Goal: Use online tool/utility: Utilize a website feature to perform a specific function

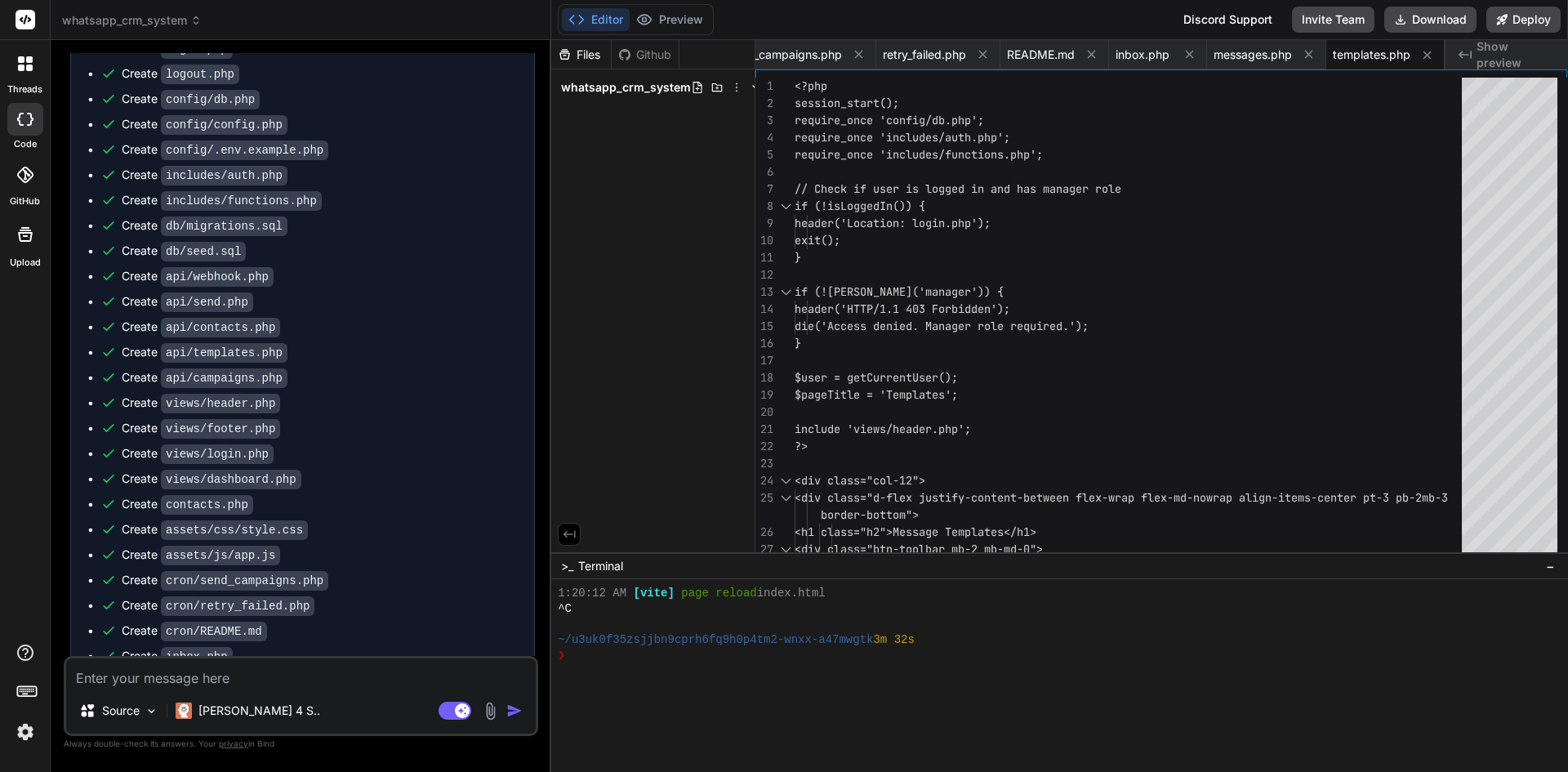
scroll to position [1795, 0]
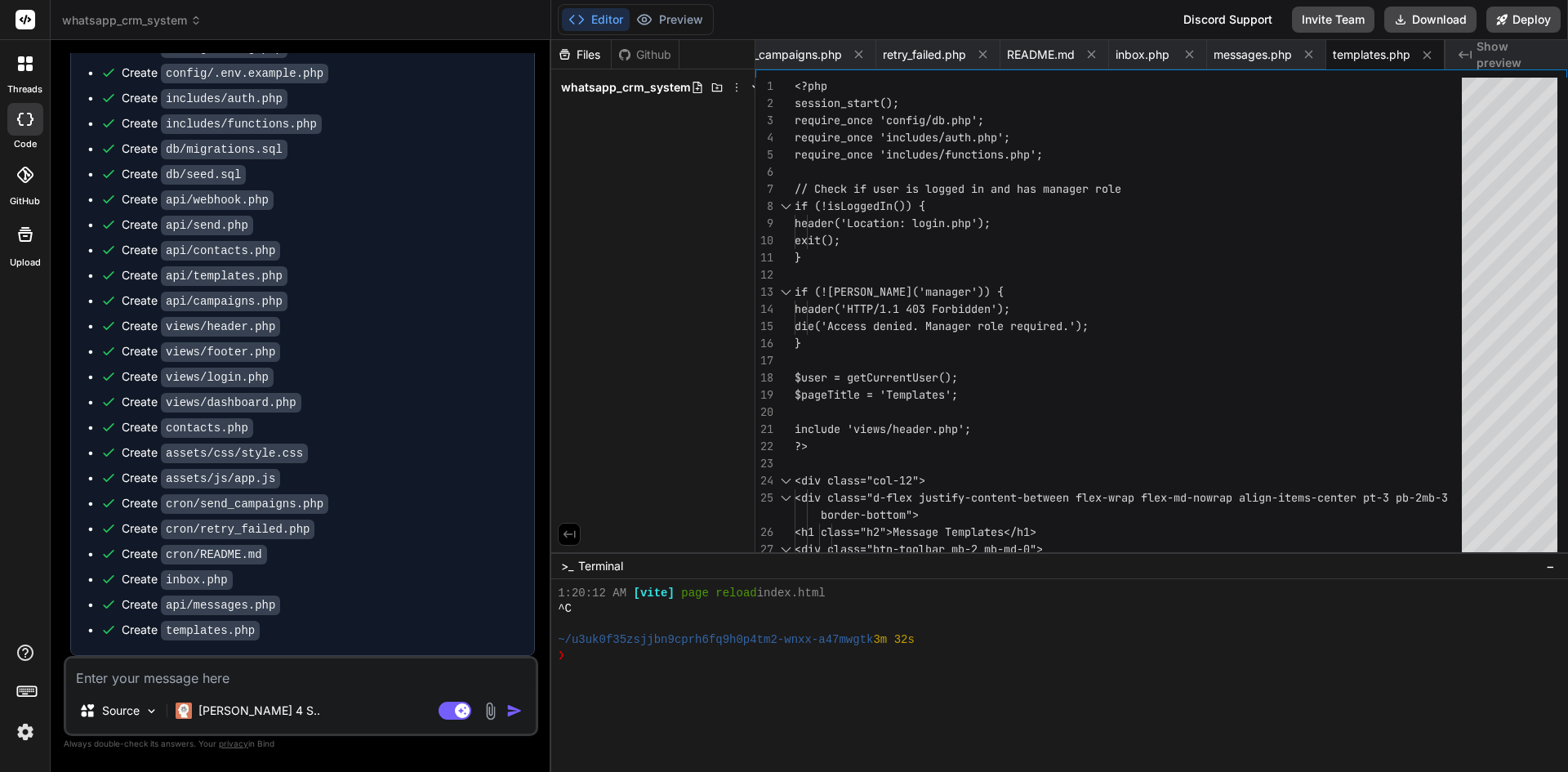
click at [271, 678] on textarea at bounding box center [301, 673] width 470 height 29
click at [329, 671] on textarea at bounding box center [301, 673] width 470 height 29
type textarea "c"
type textarea "x"
type textarea "cr"
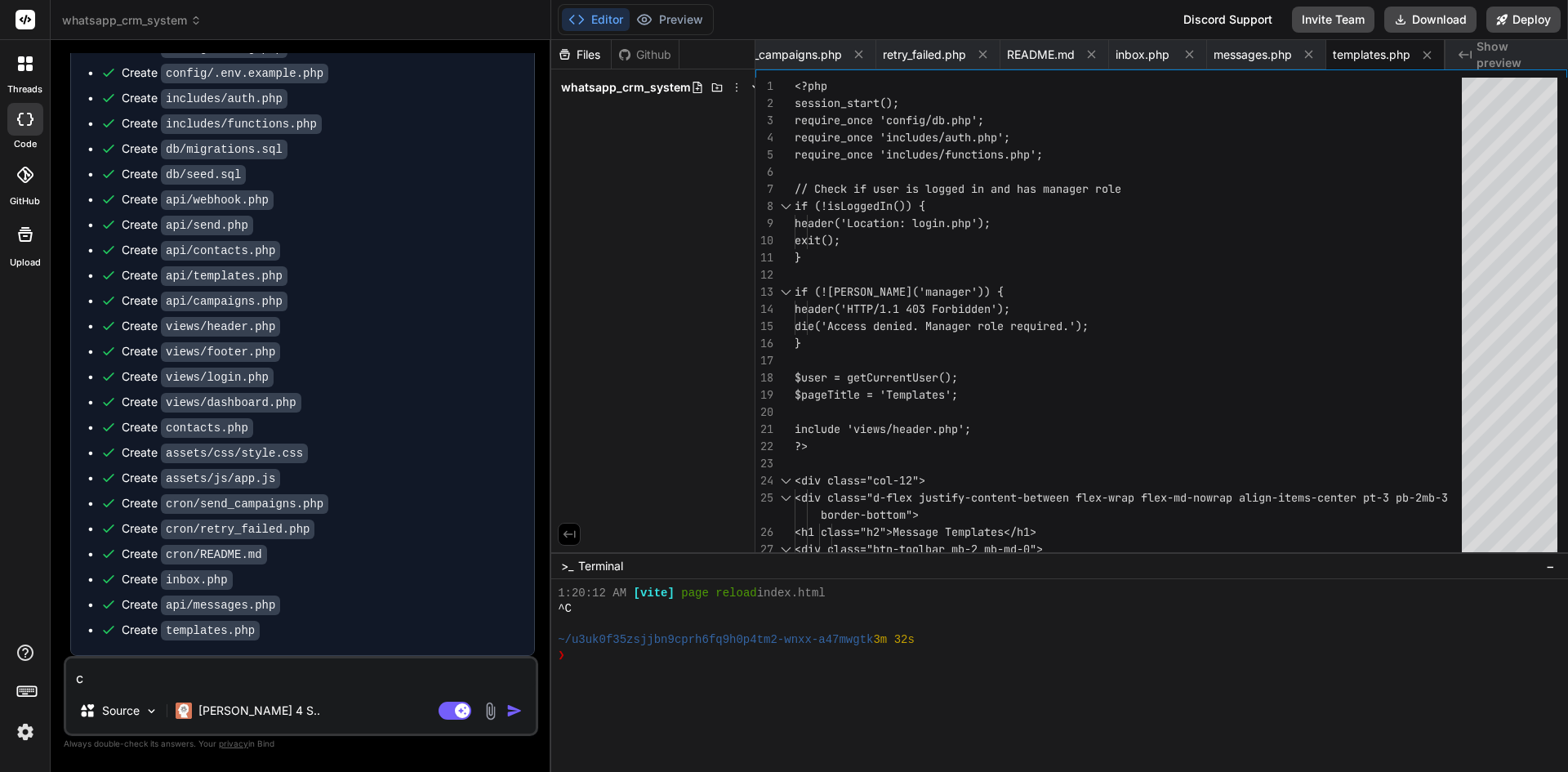
type textarea "x"
type textarea "cre"
type textarea "x"
type textarea "crea"
type textarea "x"
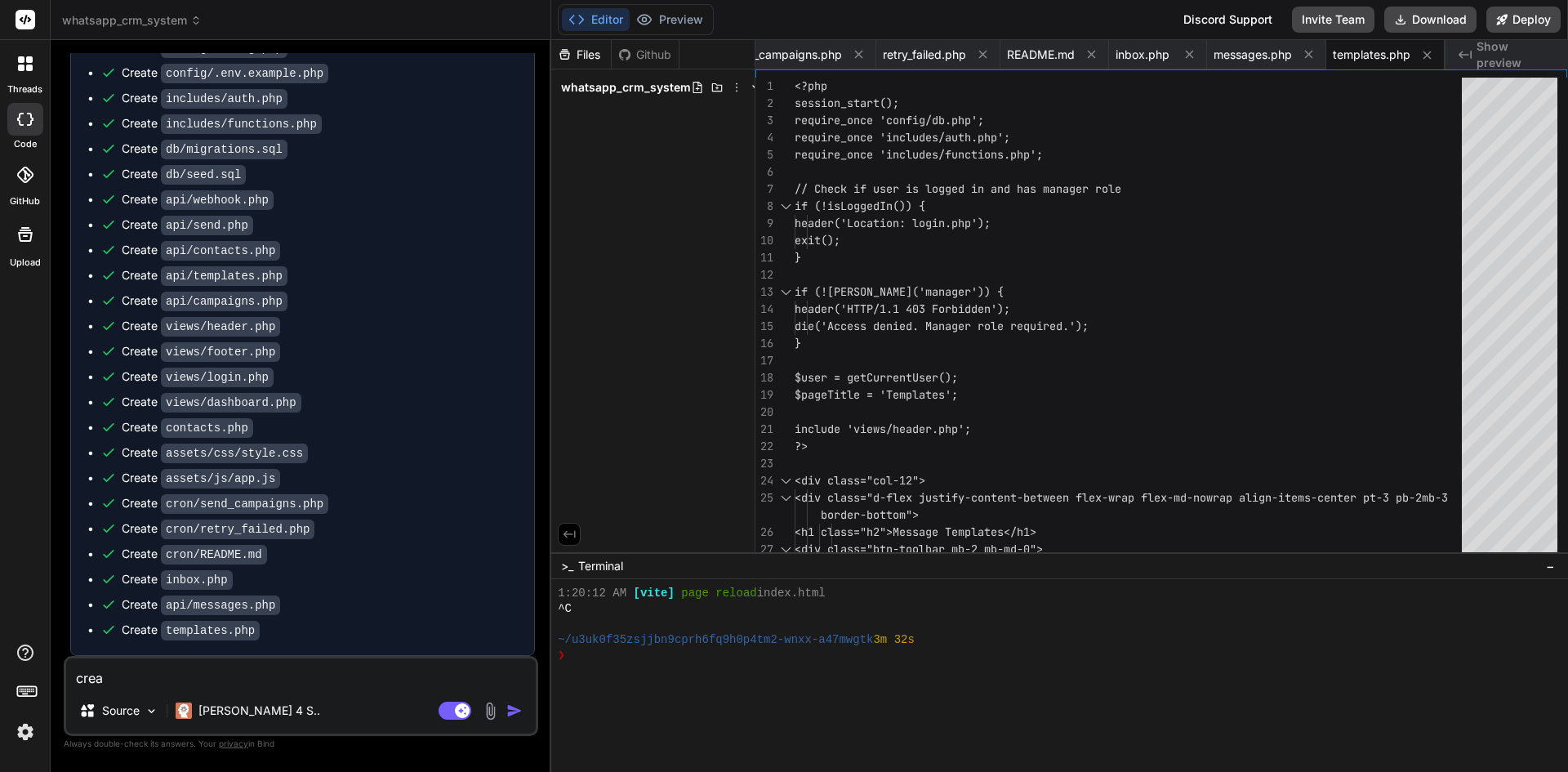
type textarea "creat"
type textarea "x"
type textarea "create"
type textarea "x"
type textarea "create"
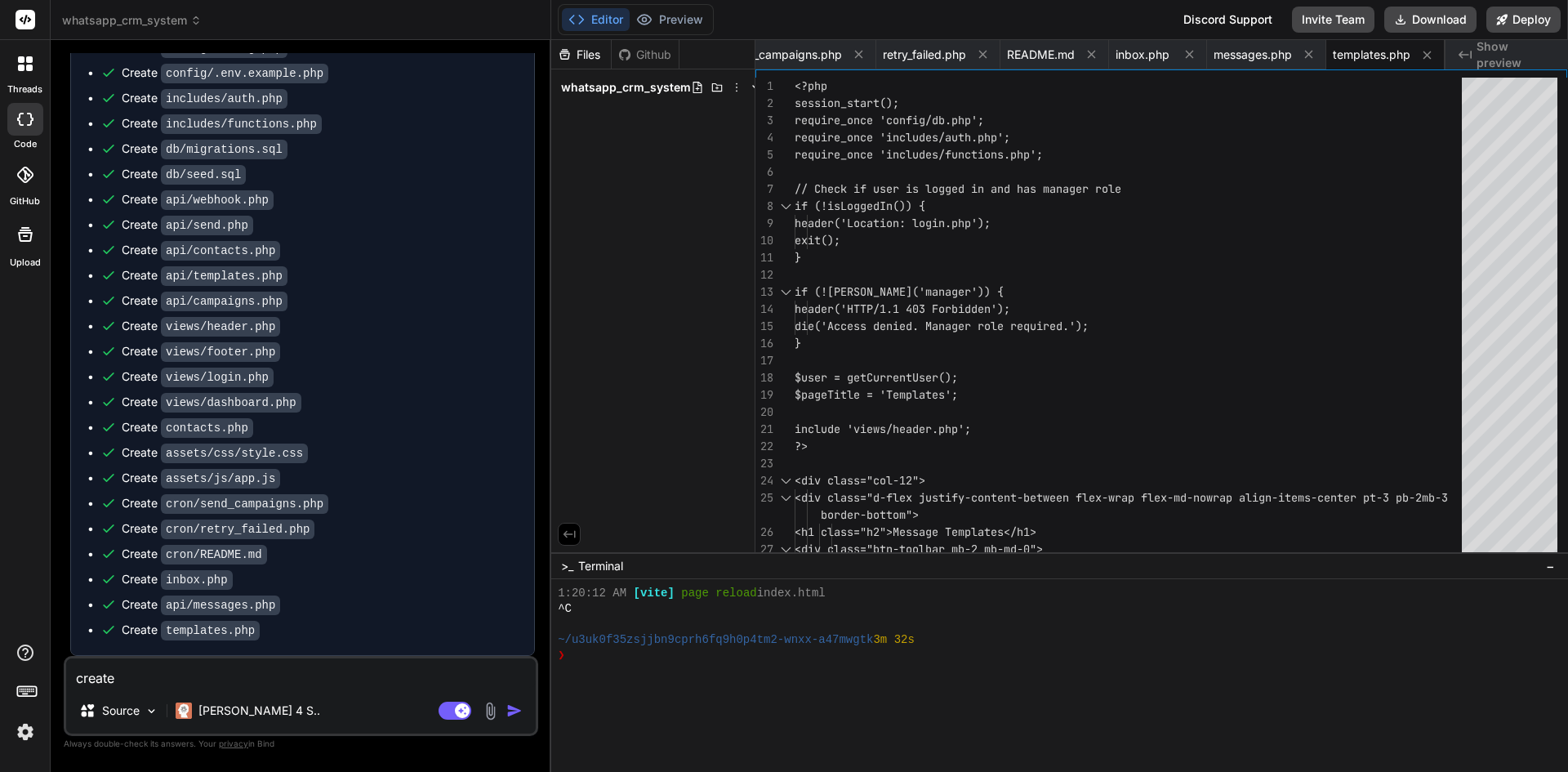
type textarea "x"
type textarea "create a"
type textarea "x"
type textarea "create a"
type textarea "x"
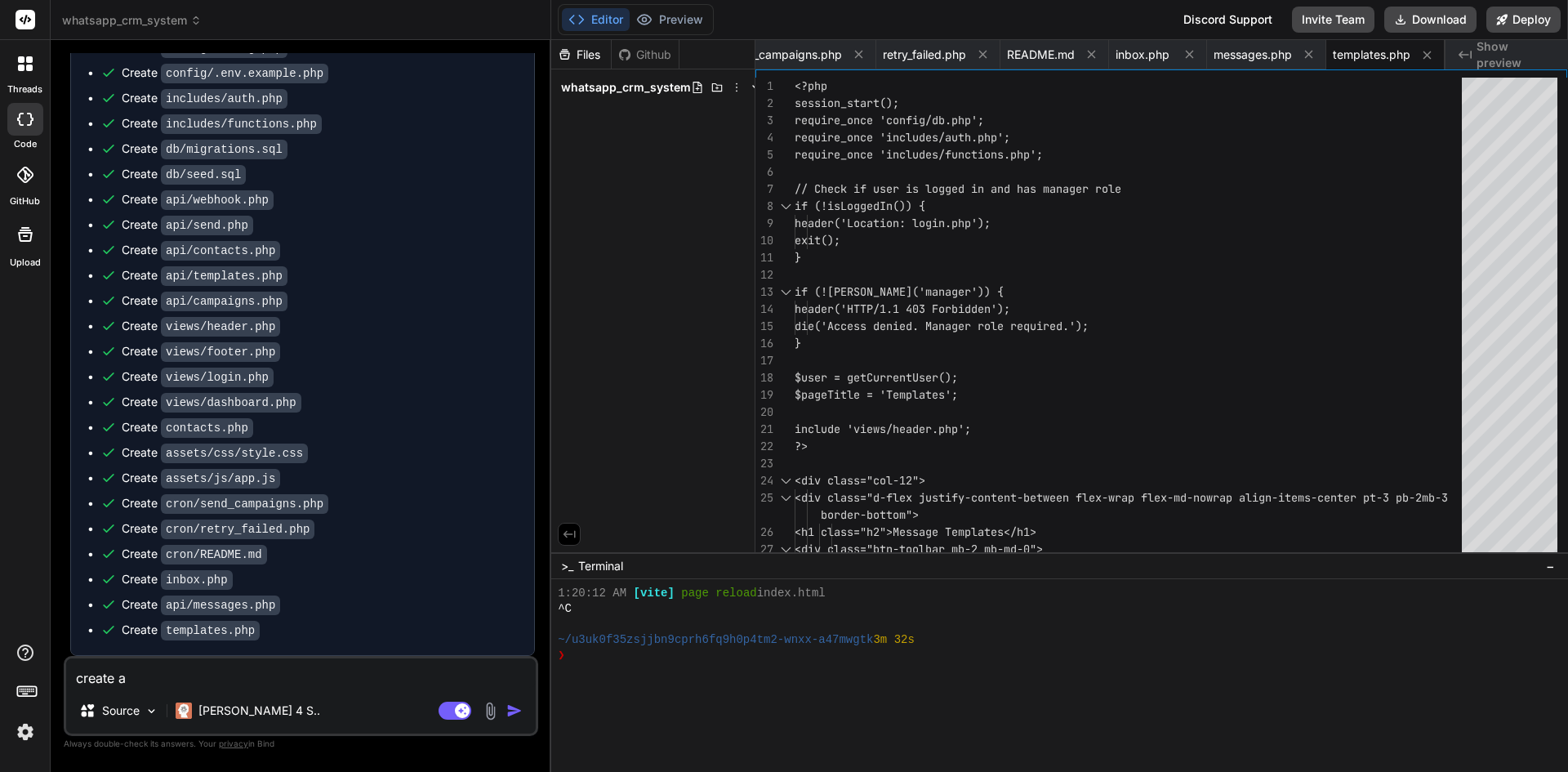
type textarea "create a p"
type textarea "x"
type textarea "create a pr"
type textarea "x"
type textarea "create a pre"
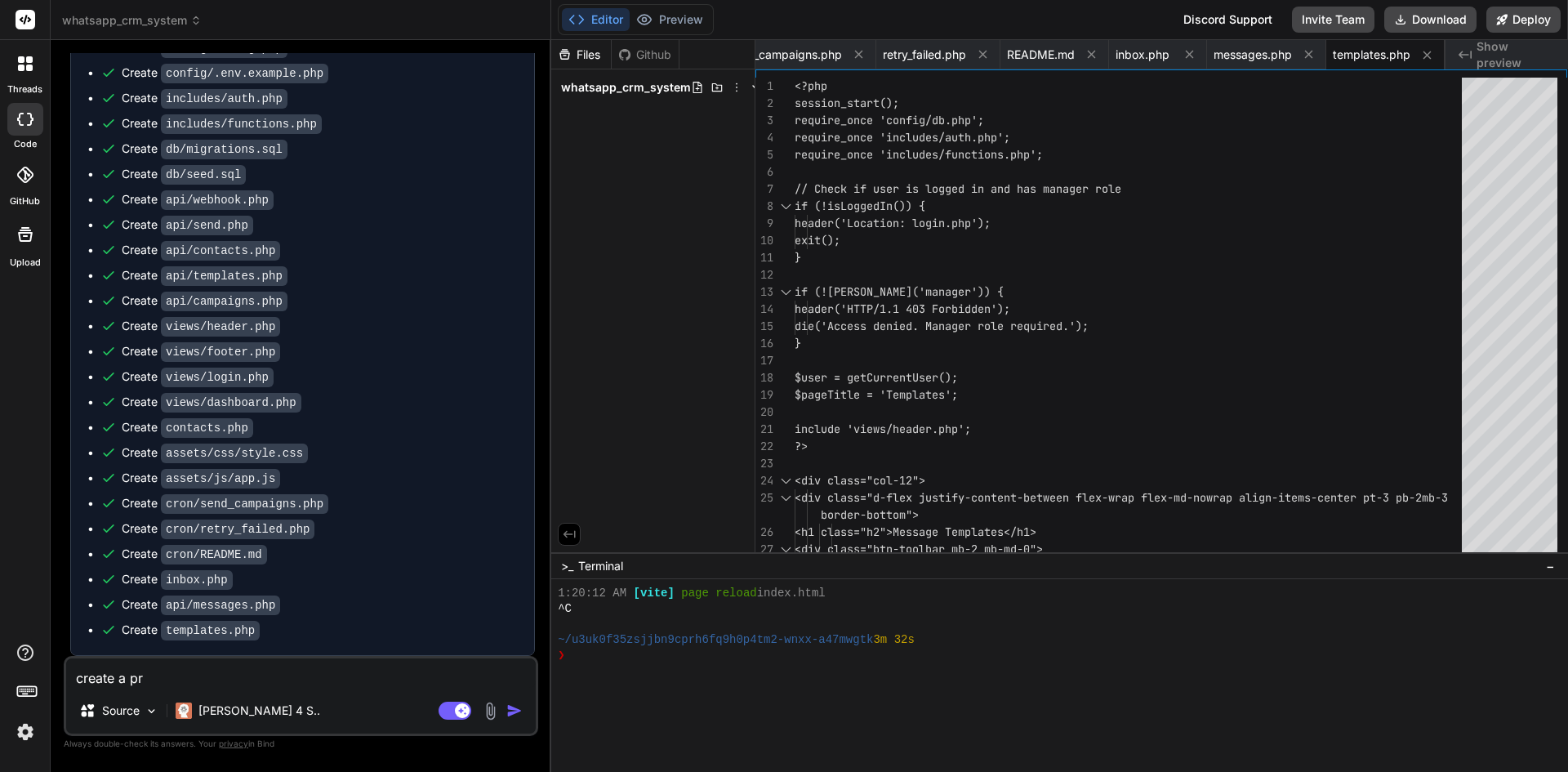
type textarea "x"
type textarea "create a prev"
type textarea "x"
type textarea "create a previ"
type textarea "x"
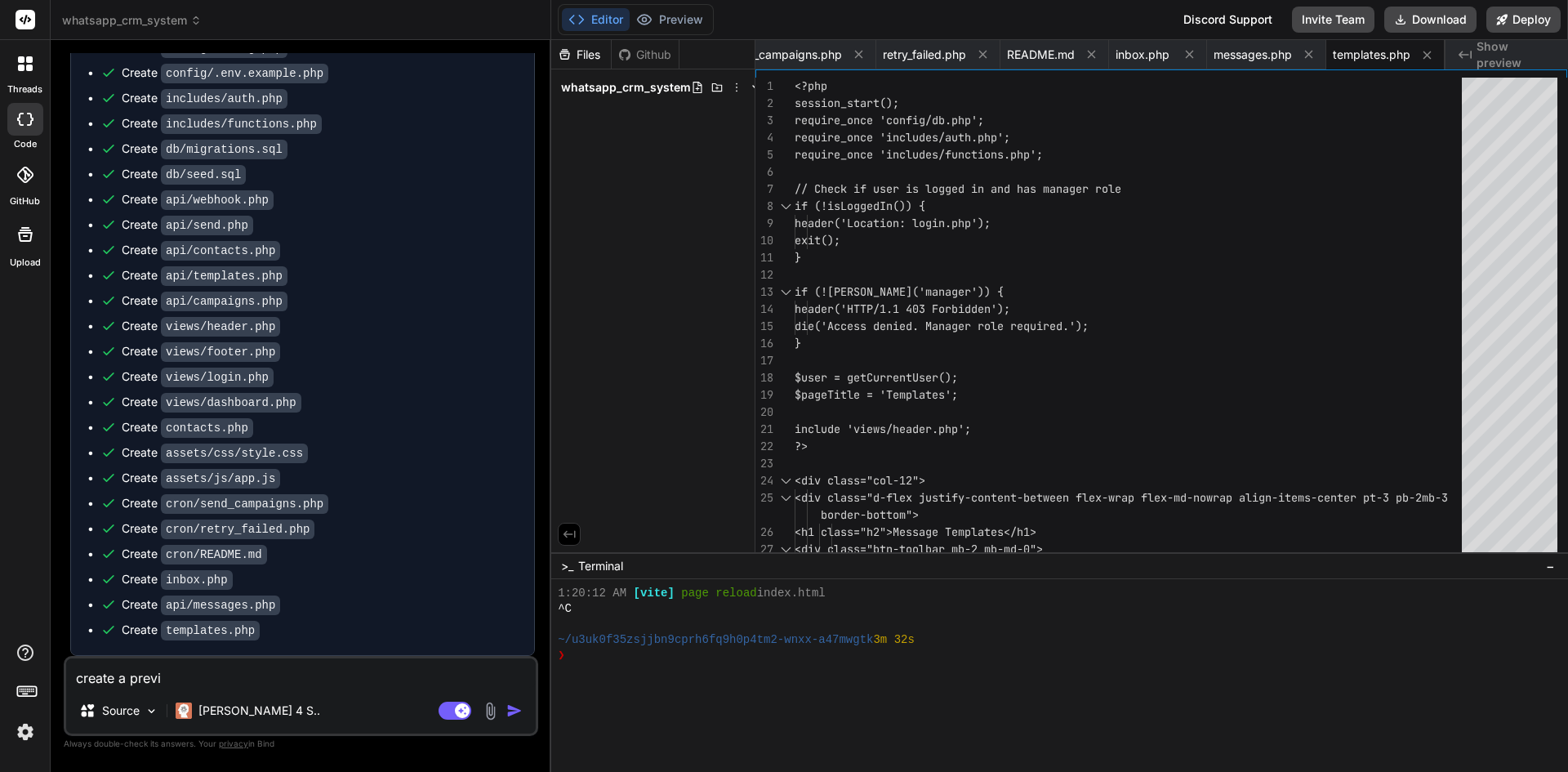
type textarea "create a previe"
type textarea "x"
type textarea "create a preview"
type textarea "x"
type textarea "create a preview"
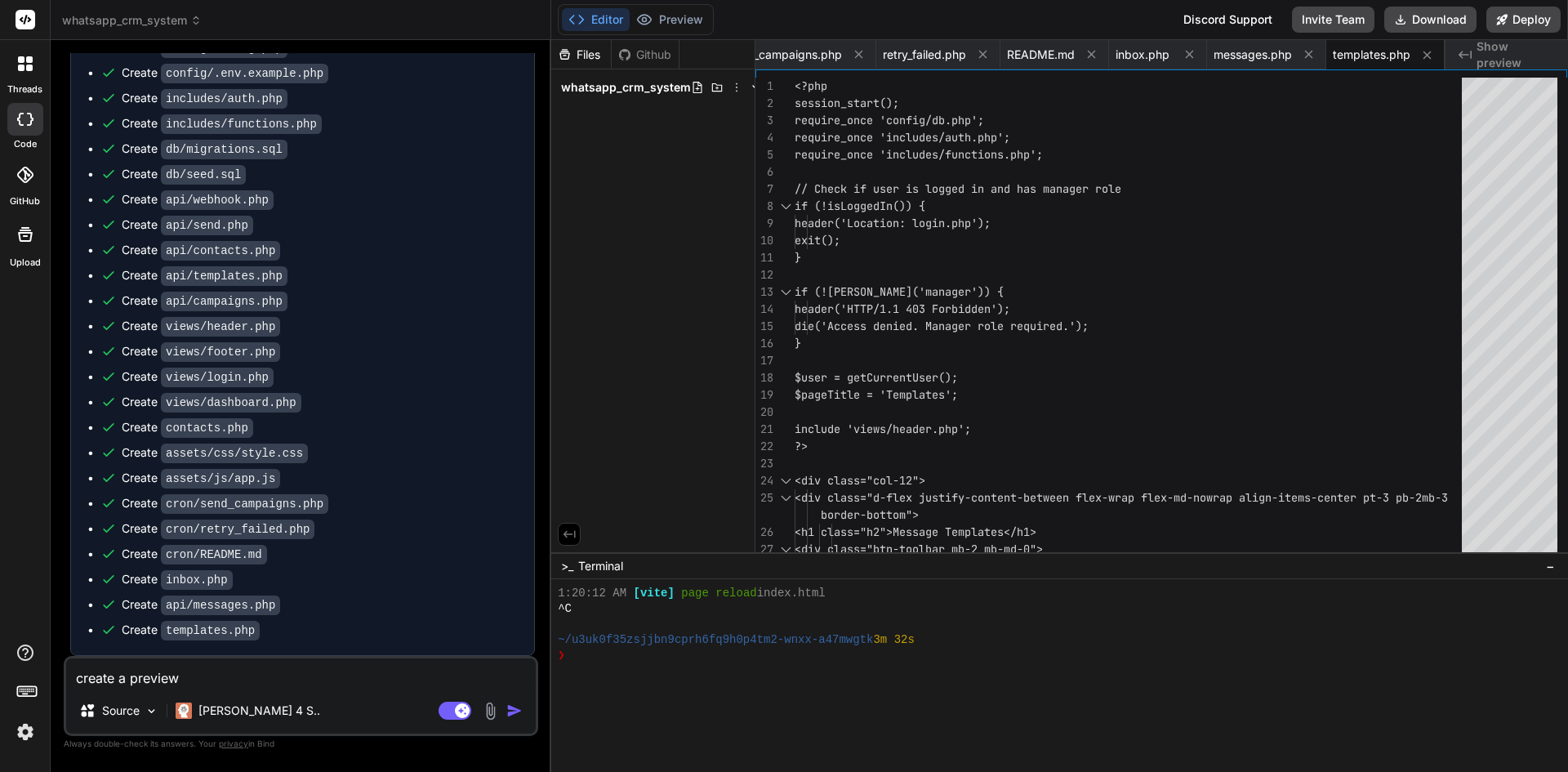
type textarea "x"
type textarea "create a preview p"
type textarea "x"
type textarea "create a preview pl"
type textarea "x"
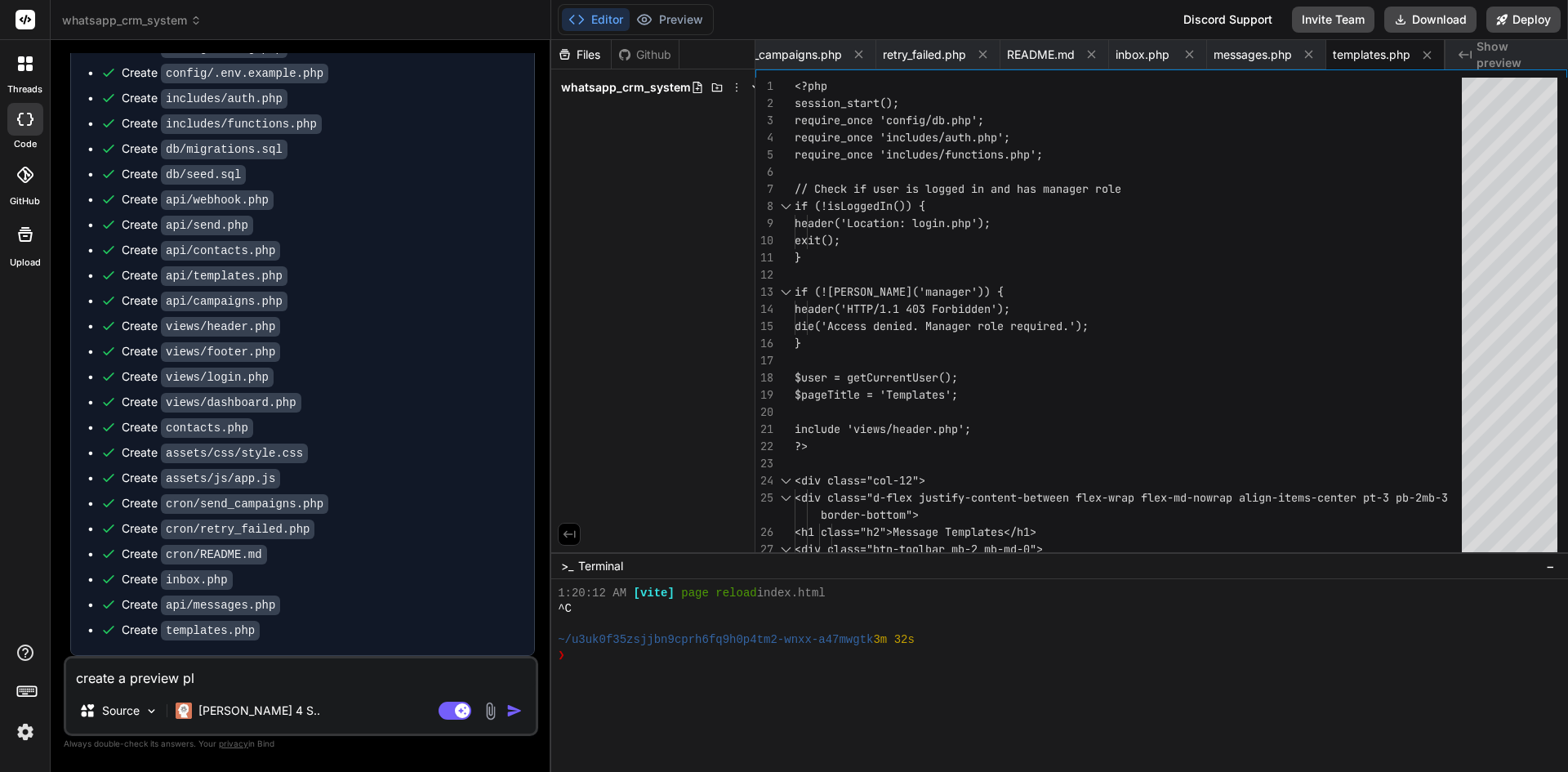
type textarea "create a preview ple"
type textarea "x"
type textarea "create a preview plea"
type textarea "x"
type textarea "create a preview pleas"
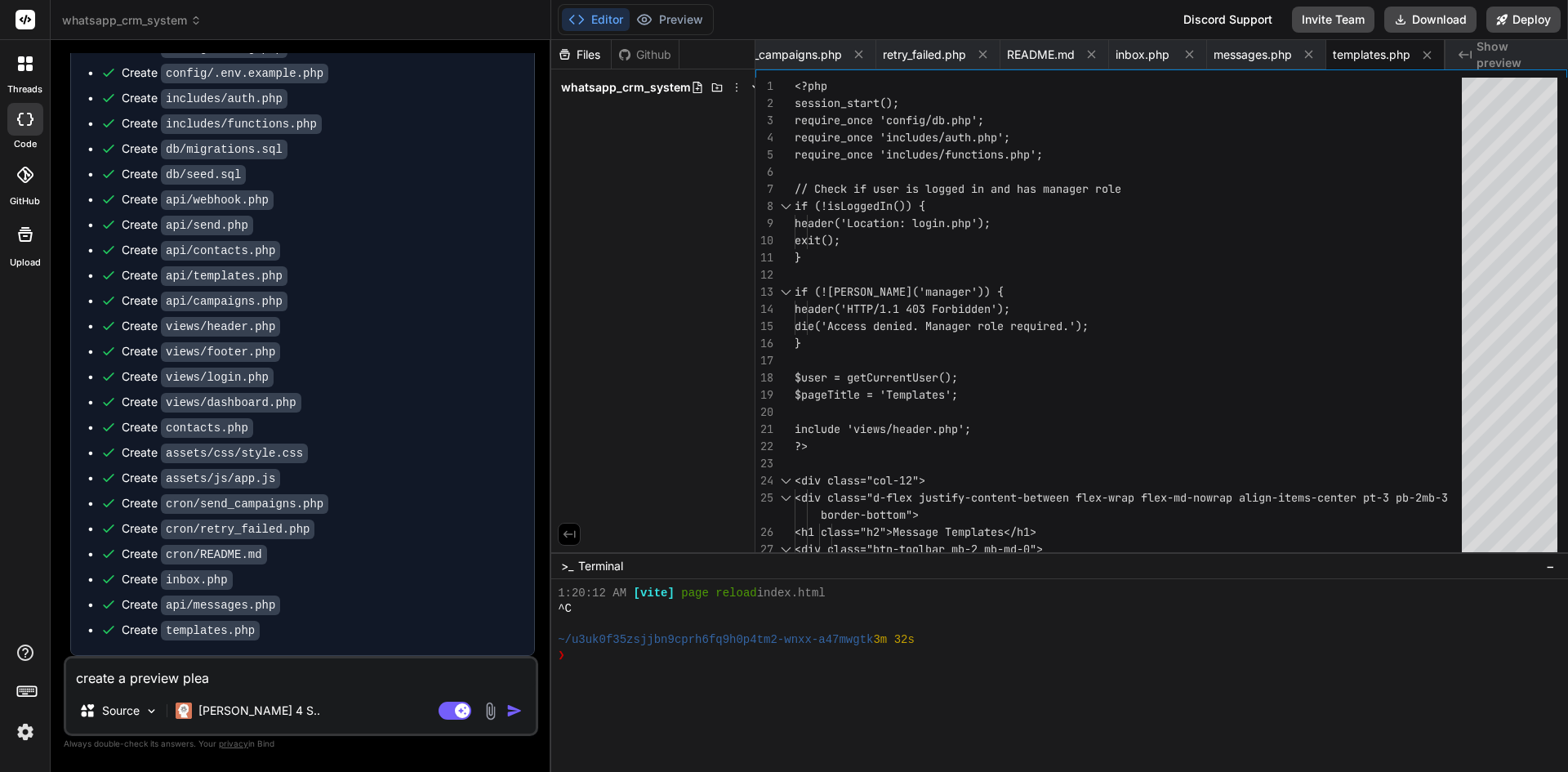
type textarea "x"
type textarea "create a preview please"
type textarea "x"
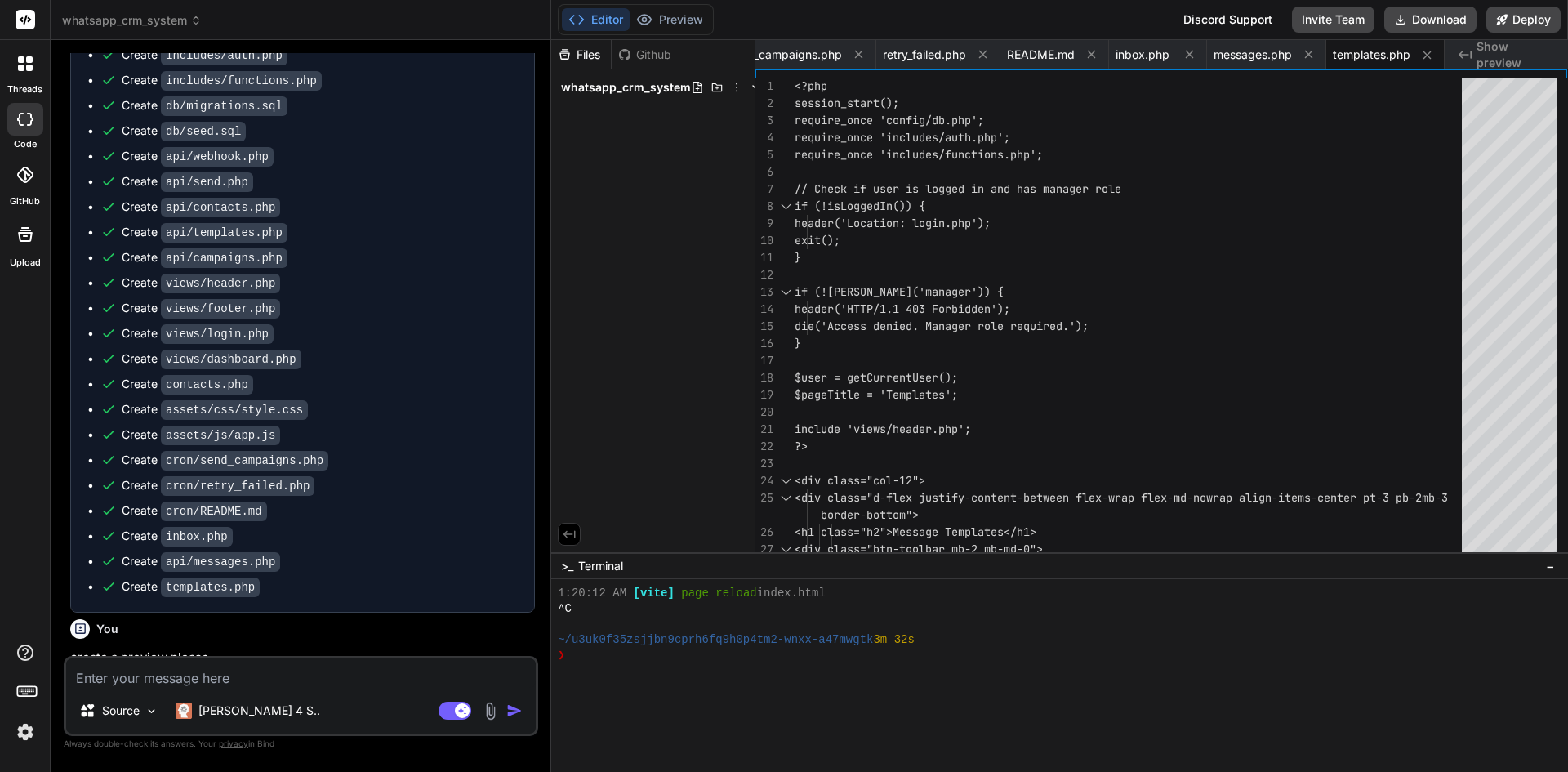
scroll to position [1965, 0]
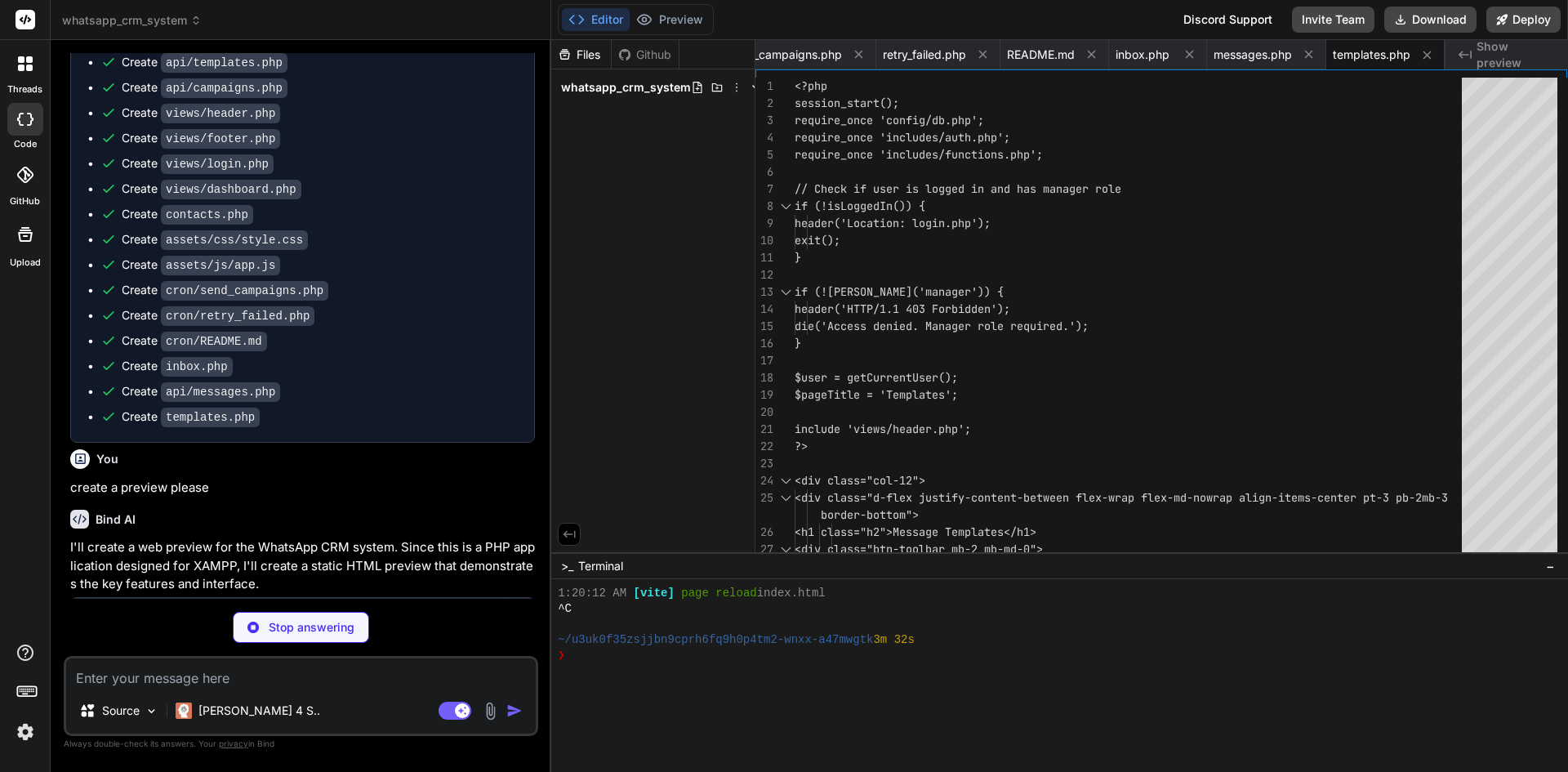
type textarea "x"
type textarea "{ "name": "whatsapp-crm-preview", "scripts": { "dev": "http-server -p 3000 -c-1…"
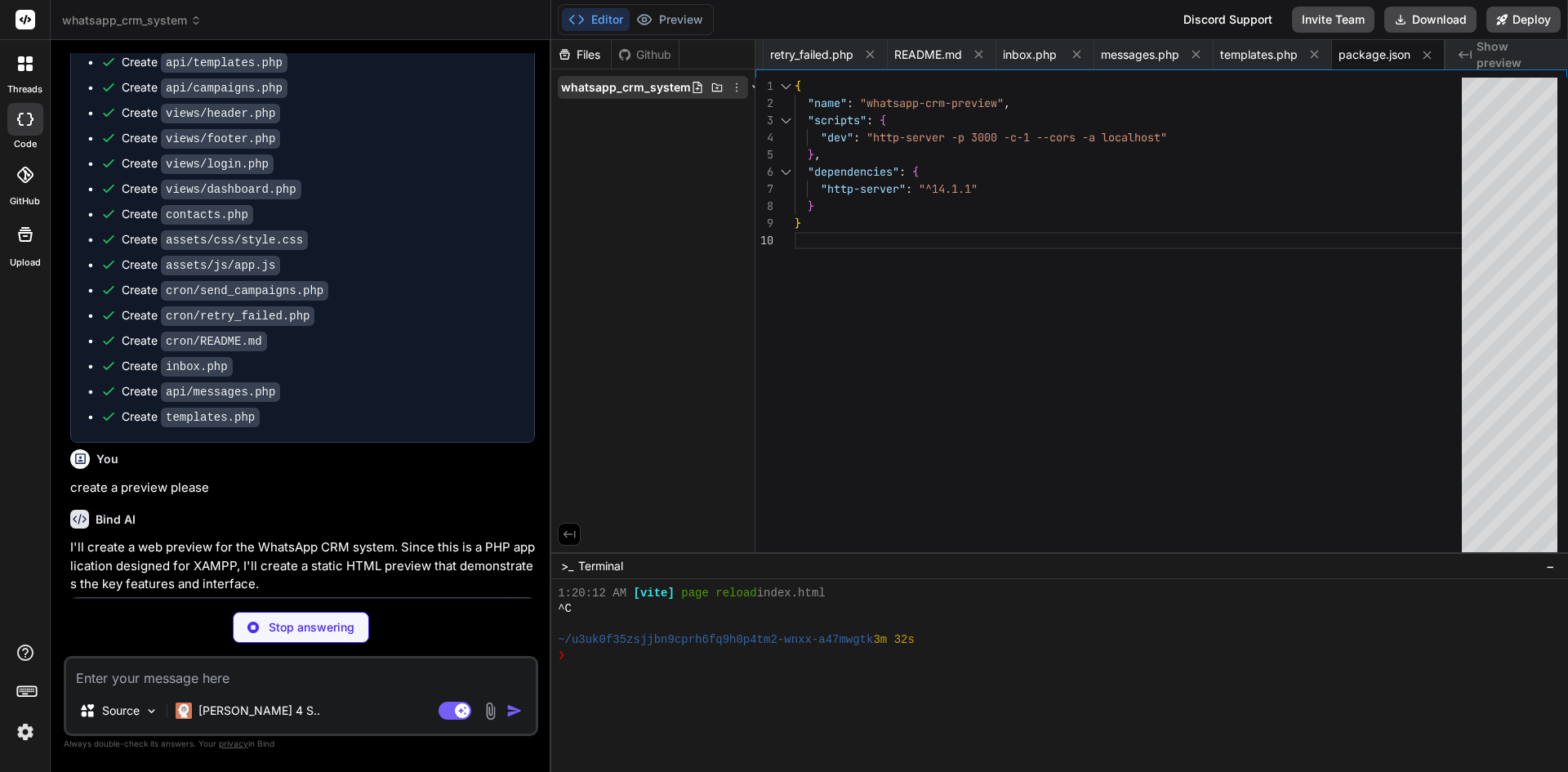
drag, startPoint x: 600, startPoint y: 96, endPoint x: 609, endPoint y: 81, distance: 17.5
click at [609, 81] on span "whatsapp_crm_system" at bounding box center [627, 87] width 130 height 16
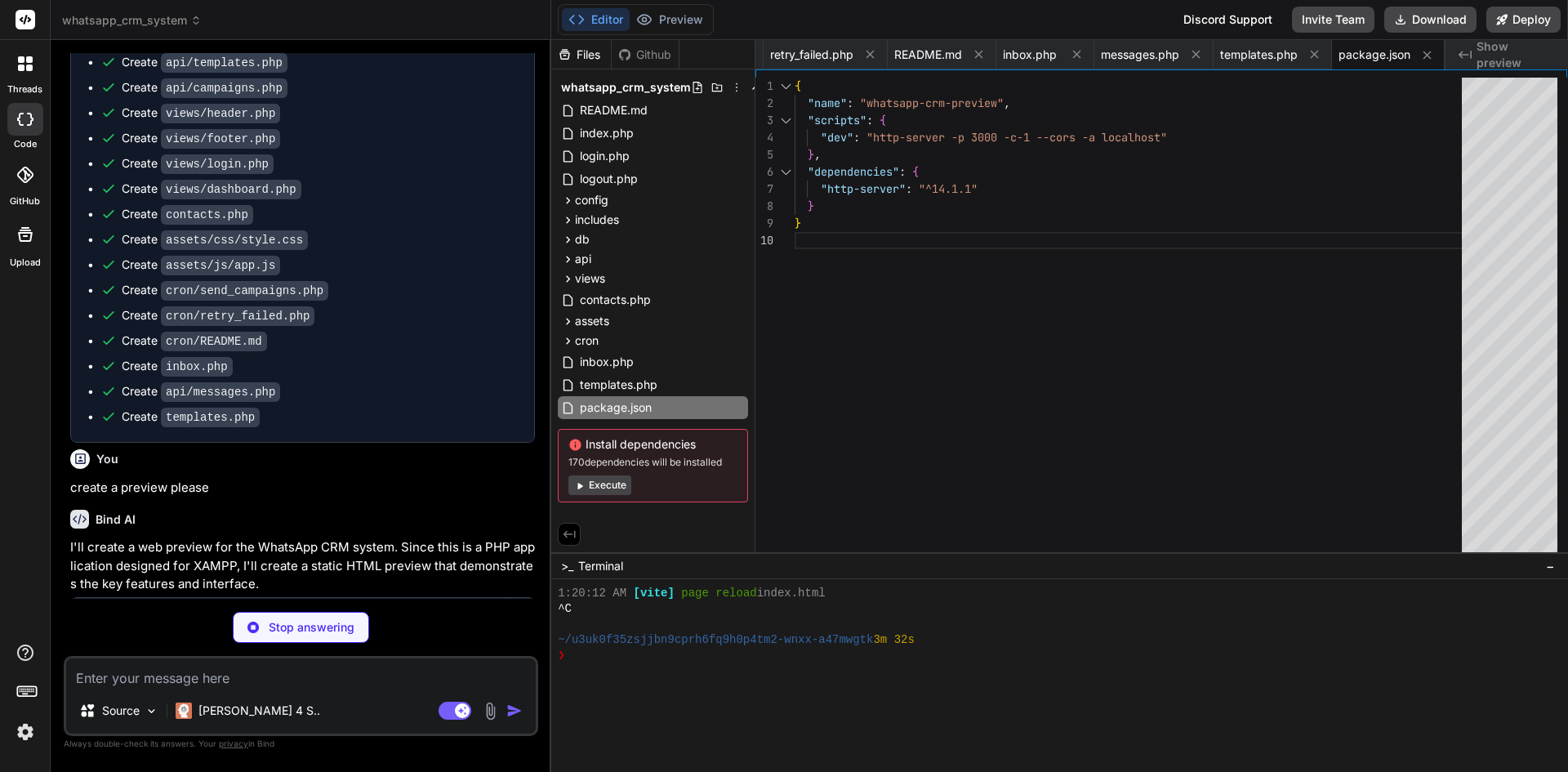
type textarea "x"
type textarea "</body> </html>"
click at [591, 488] on div "Install dependencies 170 dependencies will be installed Execute" at bounding box center [653, 466] width 190 height 74
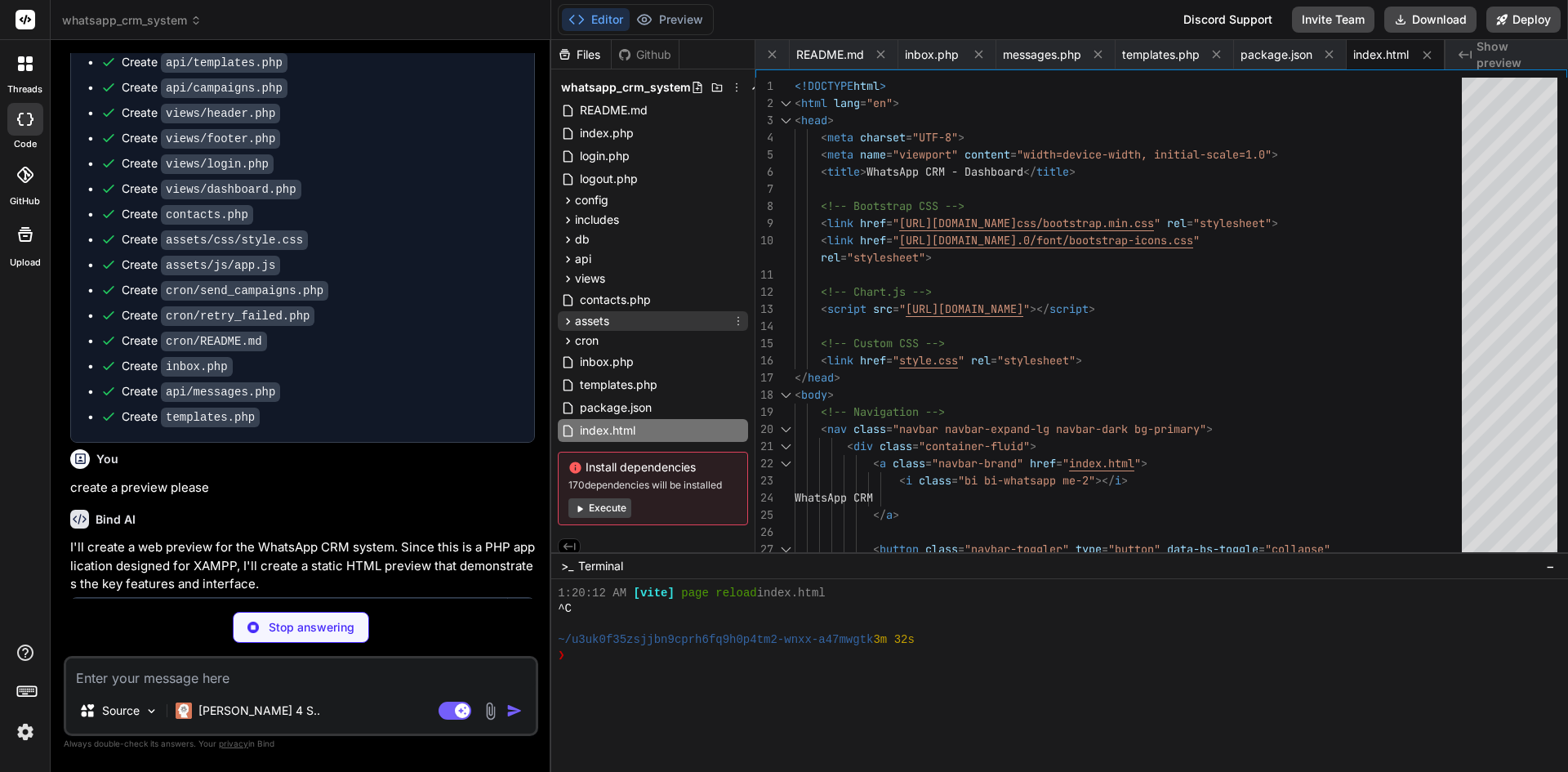
scroll to position [12, 0]
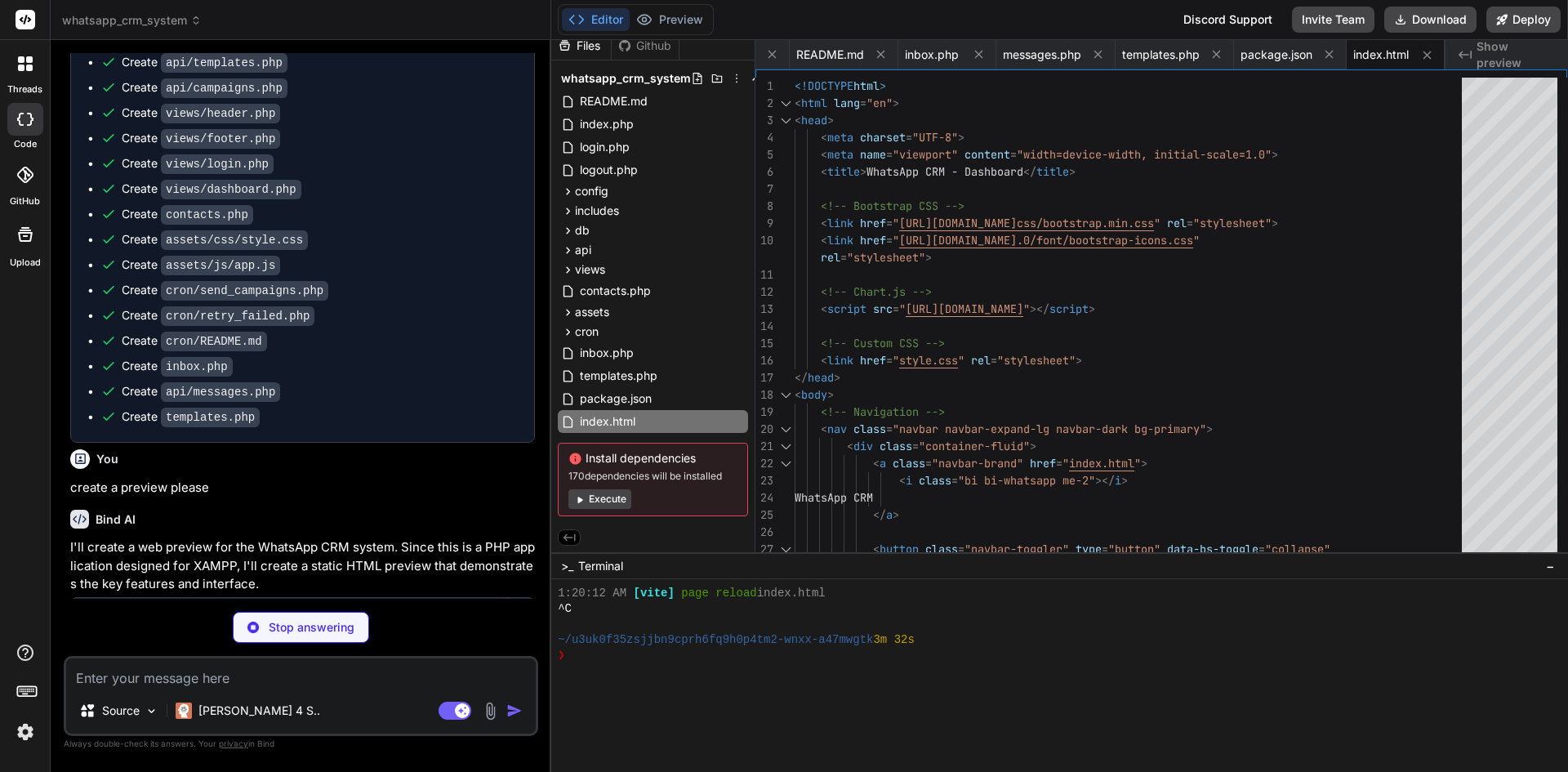
click at [604, 497] on button "Execute" at bounding box center [600, 500] width 63 height 20
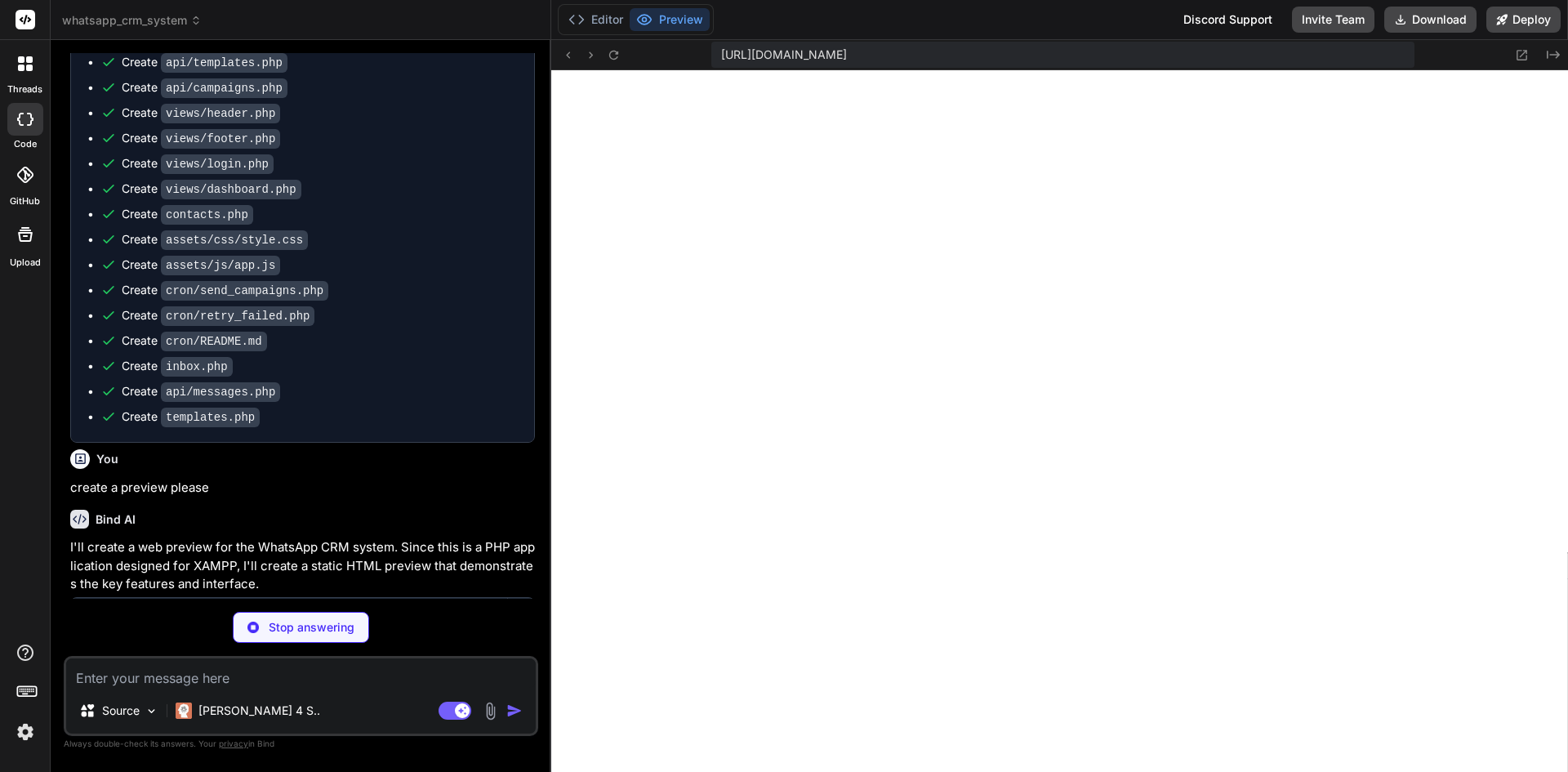
scroll to position [2164, 0]
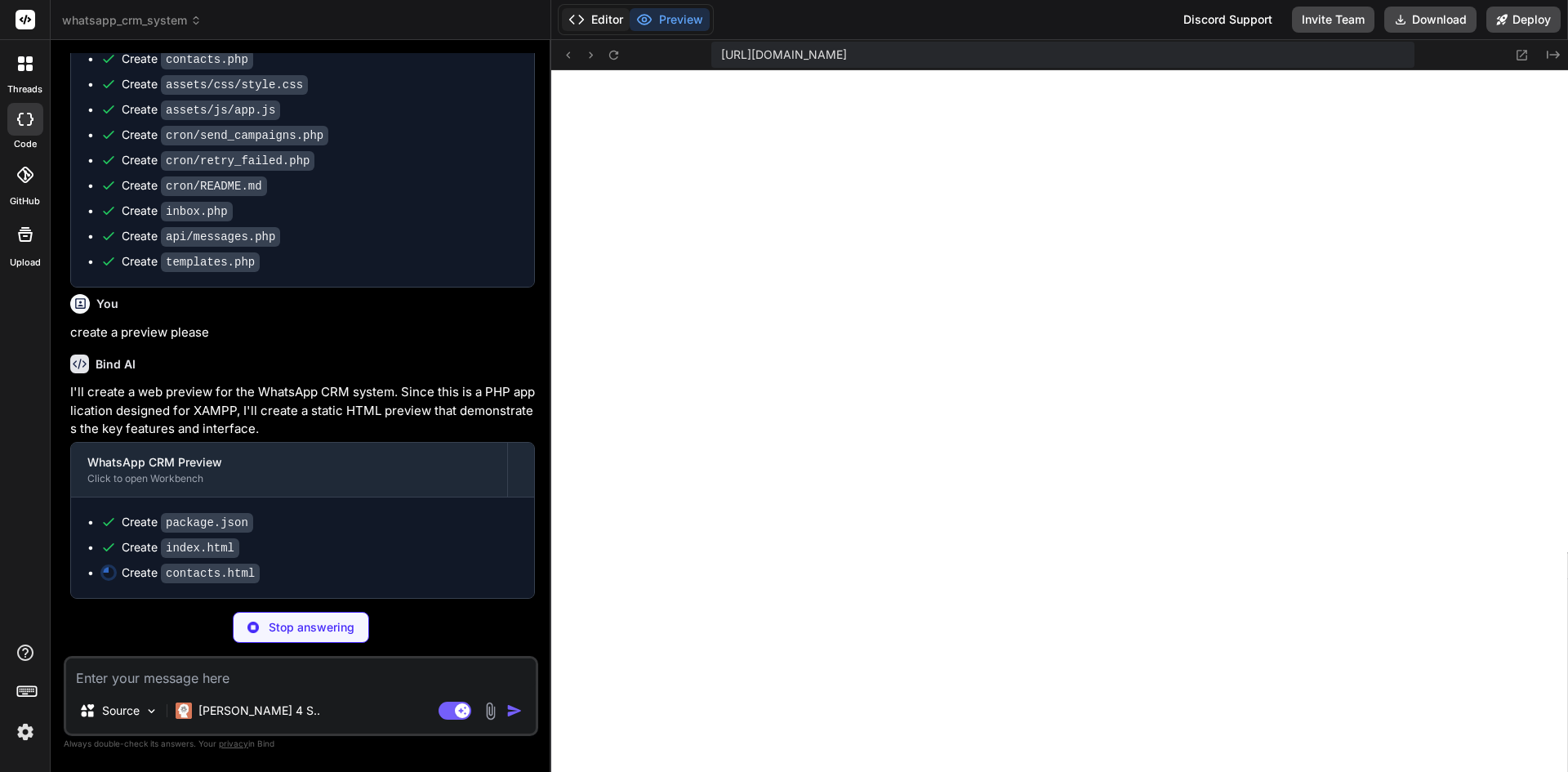
click at [592, 16] on button "Editor" at bounding box center [596, 19] width 68 height 23
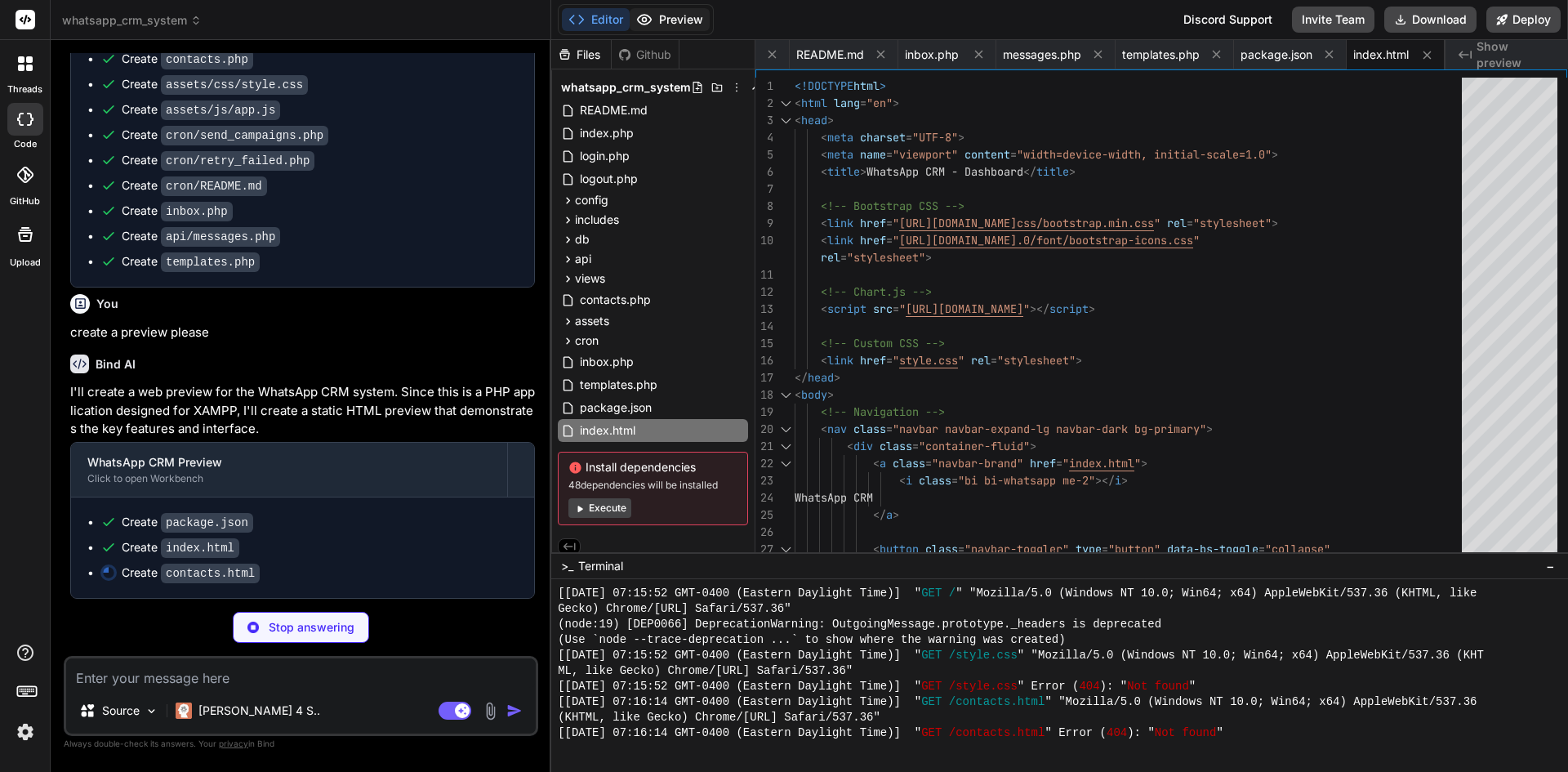
click at [643, 22] on icon at bounding box center [645, 19] width 16 height 16
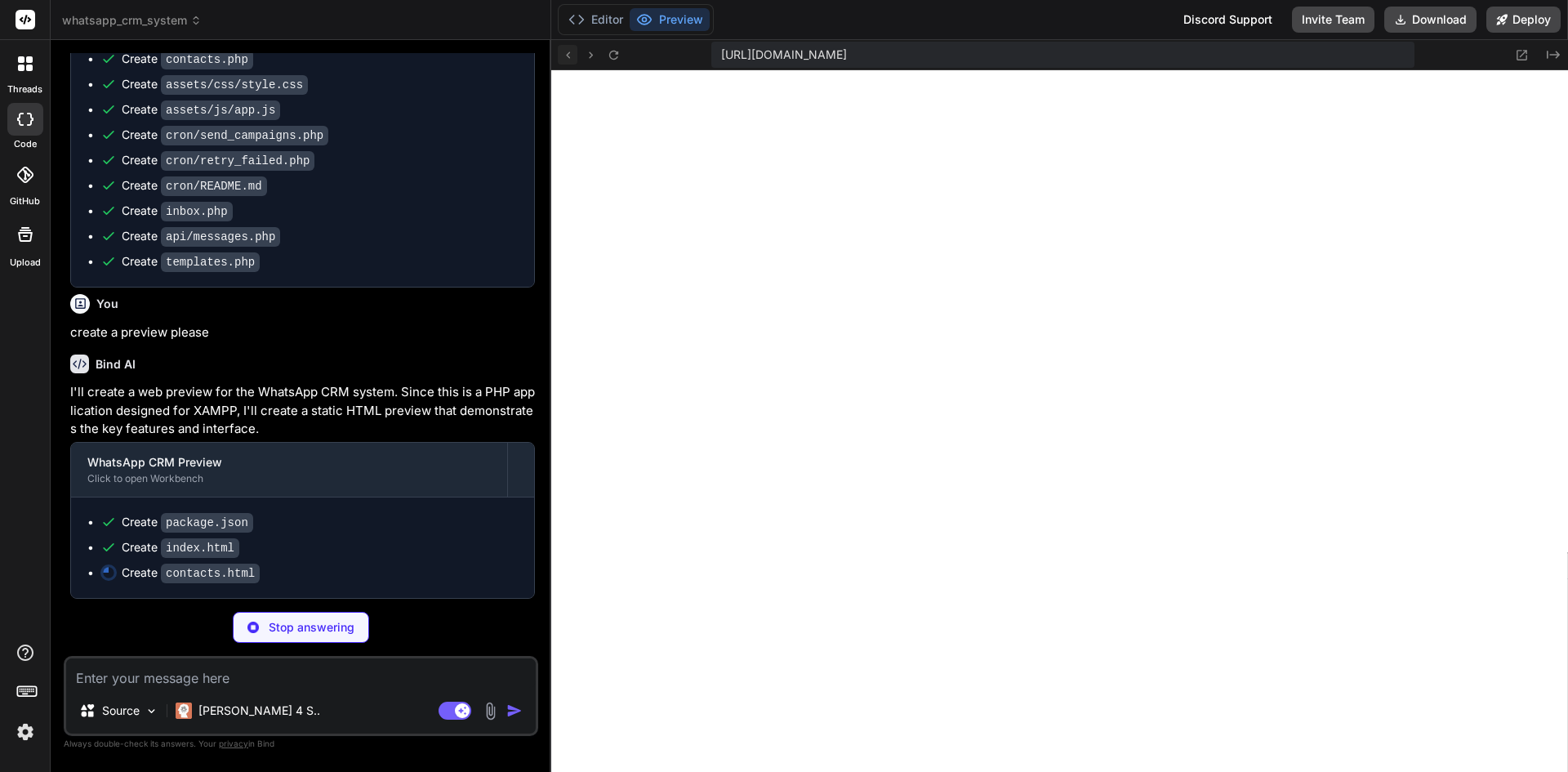
click at [569, 54] on icon at bounding box center [569, 55] width 14 height 14
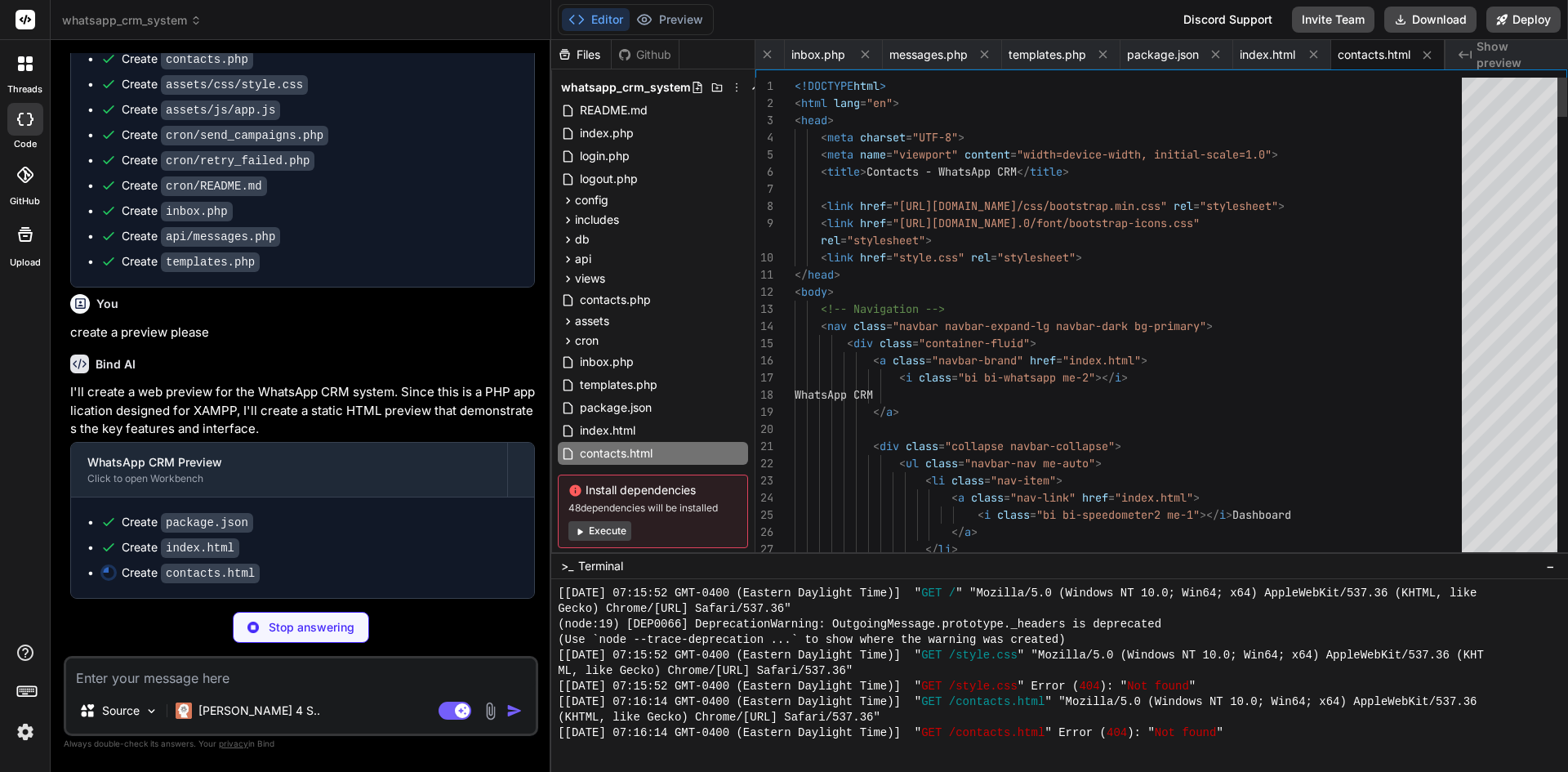
click at [586, 58] on div "[URL][DOMAIN_NAME] Created with Pixso. Files Github whatsapp_crm_system README.…" at bounding box center [1060, 406] width 1017 height 732
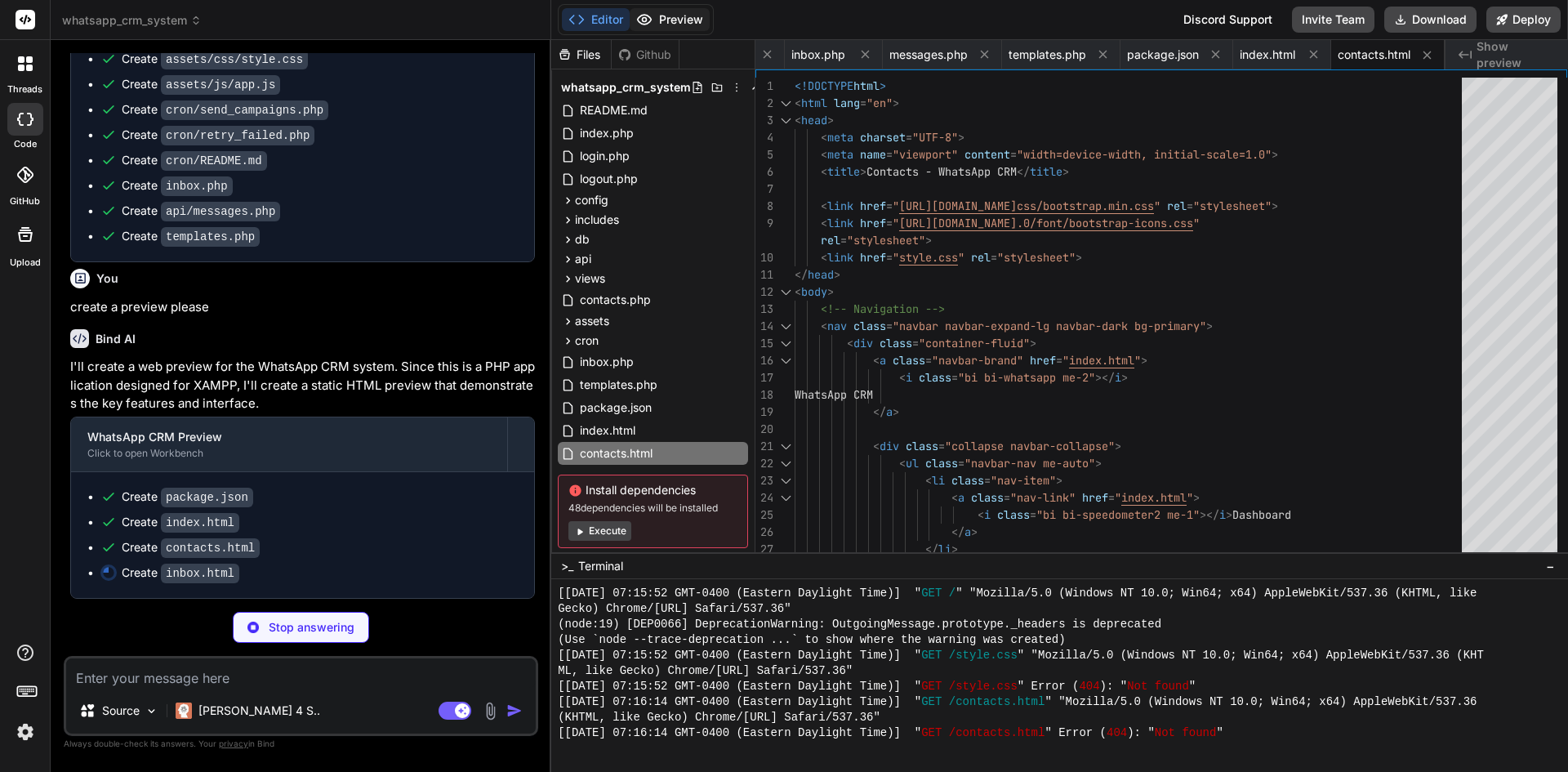
click at [644, 25] on icon at bounding box center [645, 20] width 14 height 10
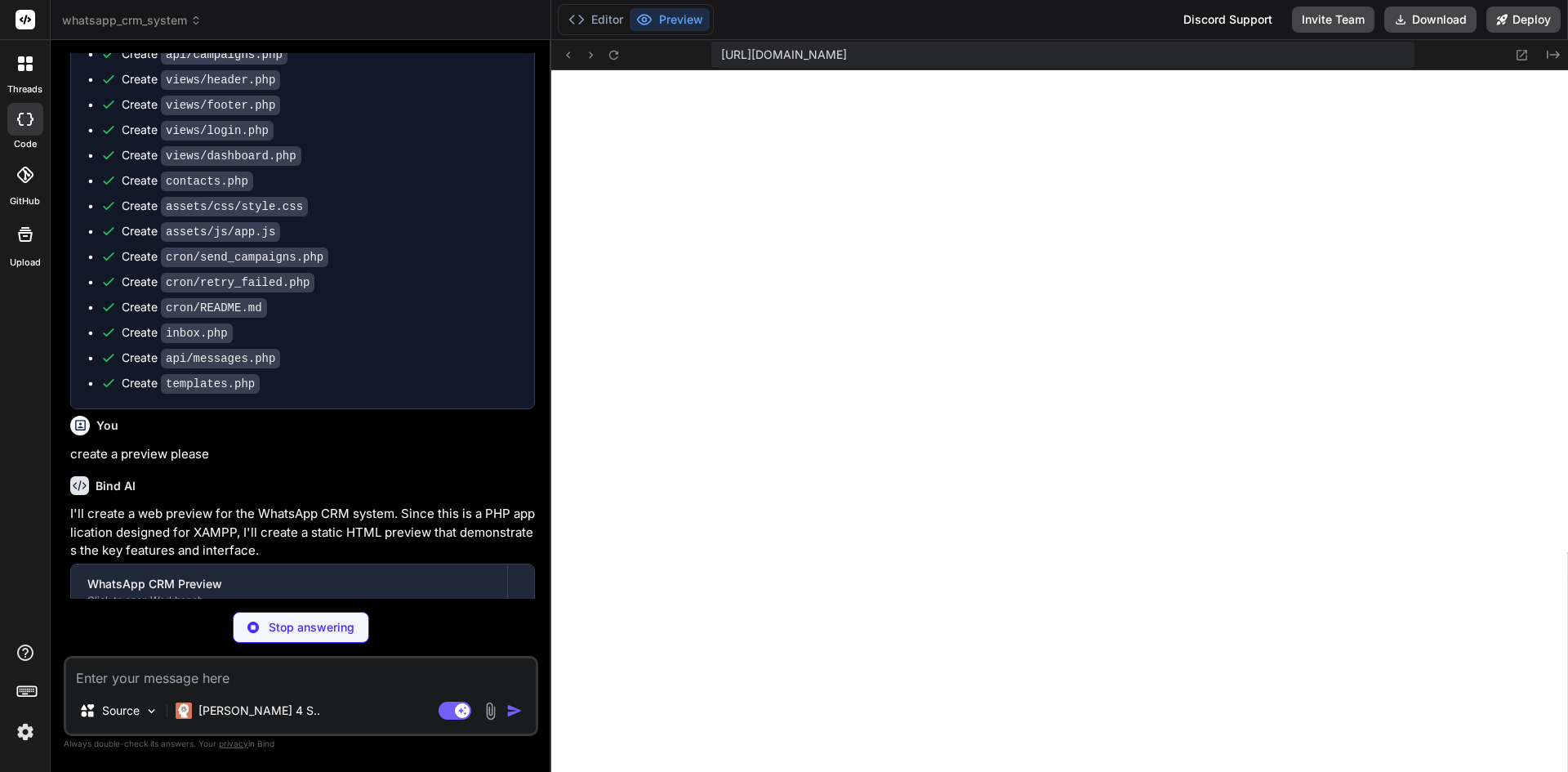
scroll to position [2189, 0]
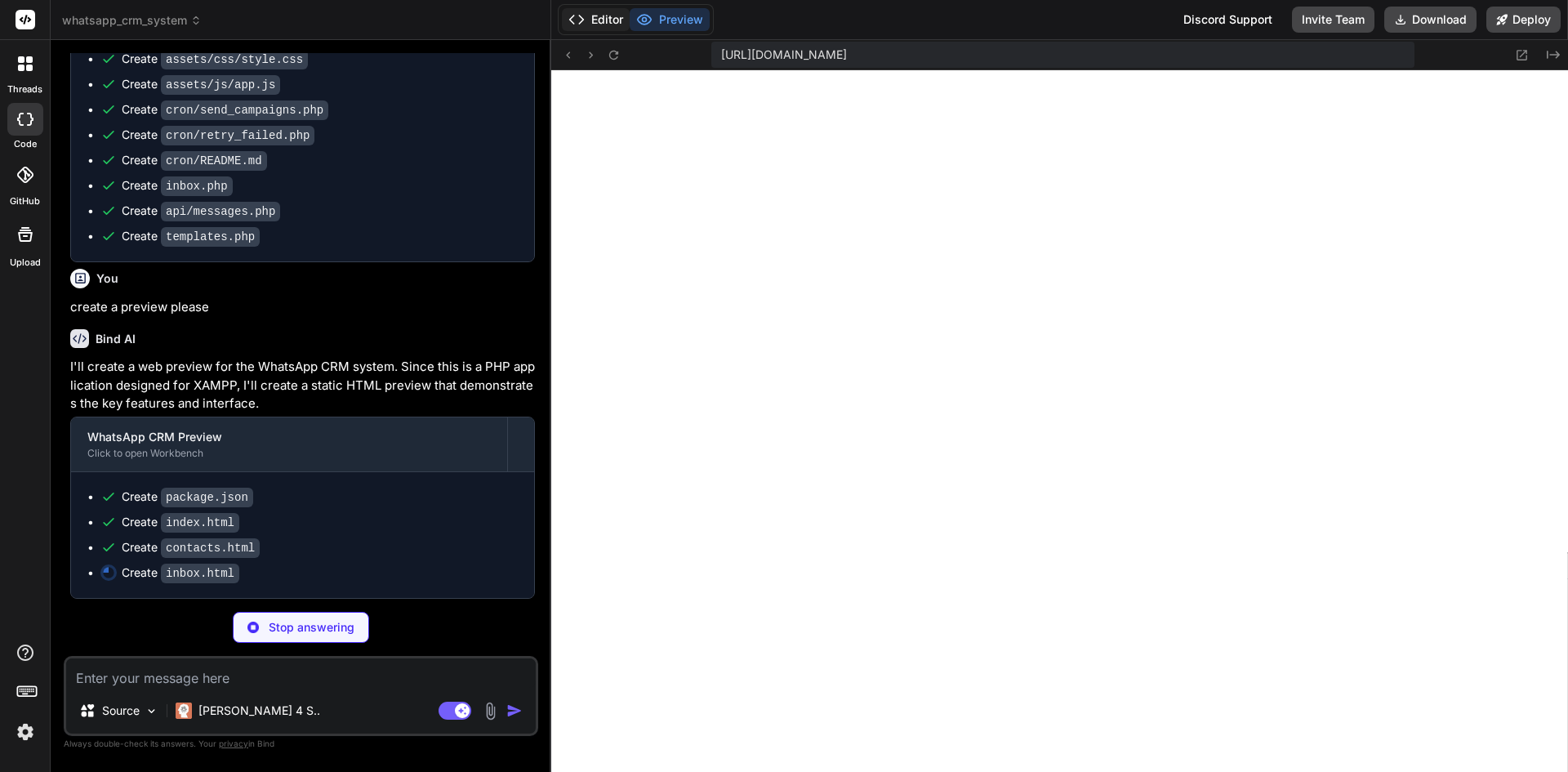
click at [593, 23] on button "Editor" at bounding box center [596, 19] width 68 height 23
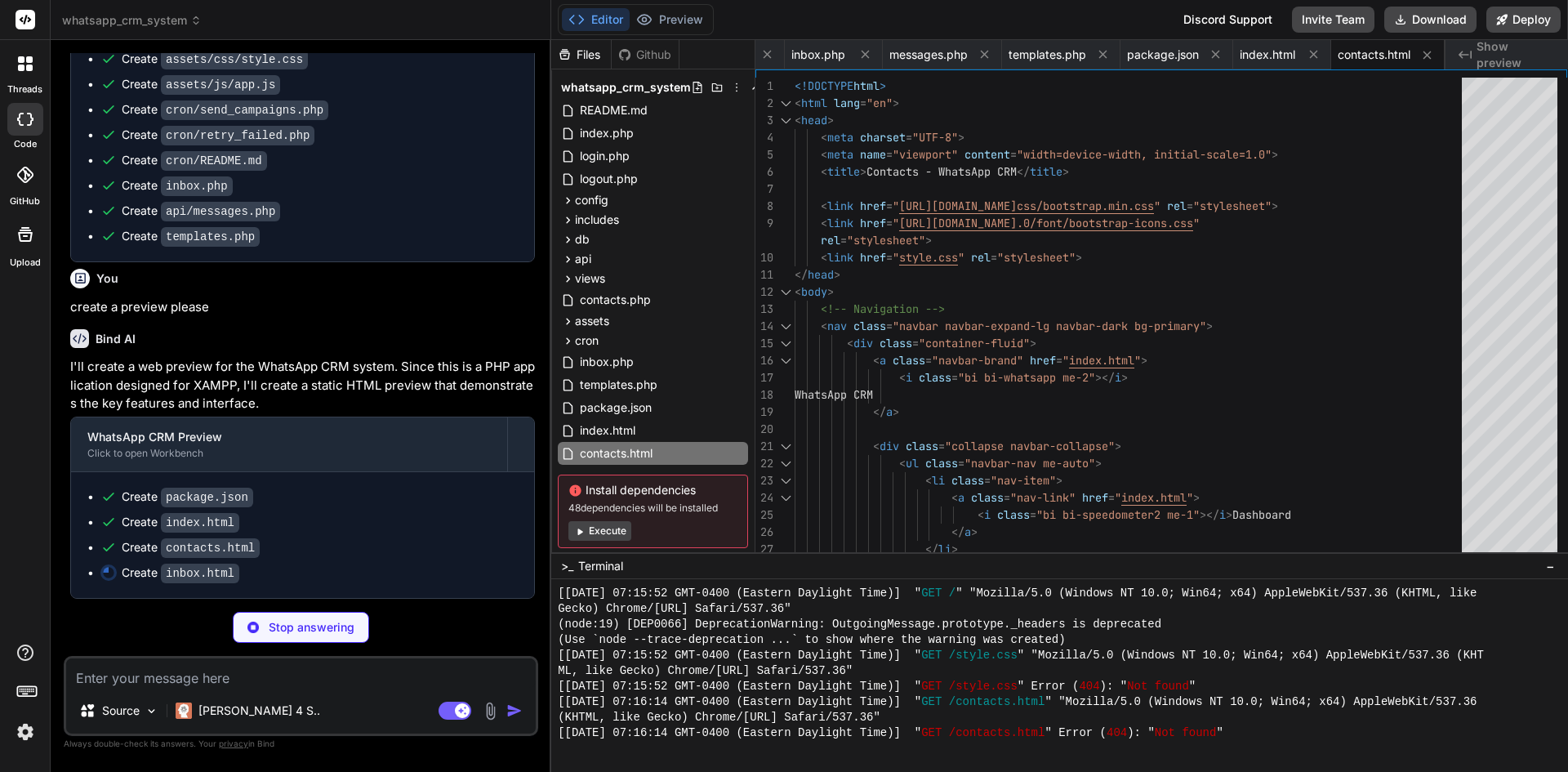
type textarea "x"
type textarea "</html>"
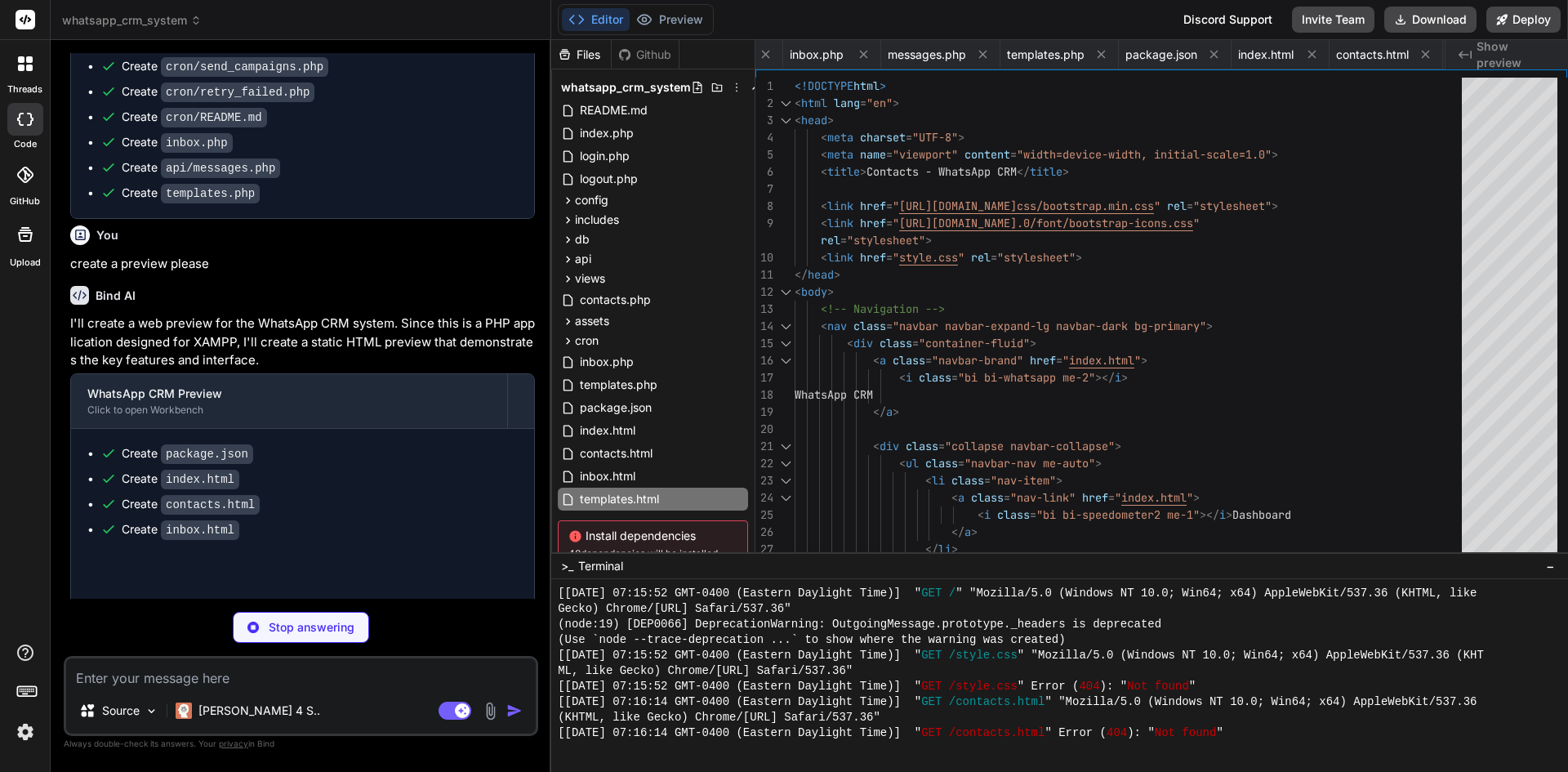
type textarea "x"
type textarea "</body> </html>"
type textarea "x"
type textarea "</div> </div> <script src="[URL][DOMAIN_NAME]"></script> </body> </html>"
type textarea "x"
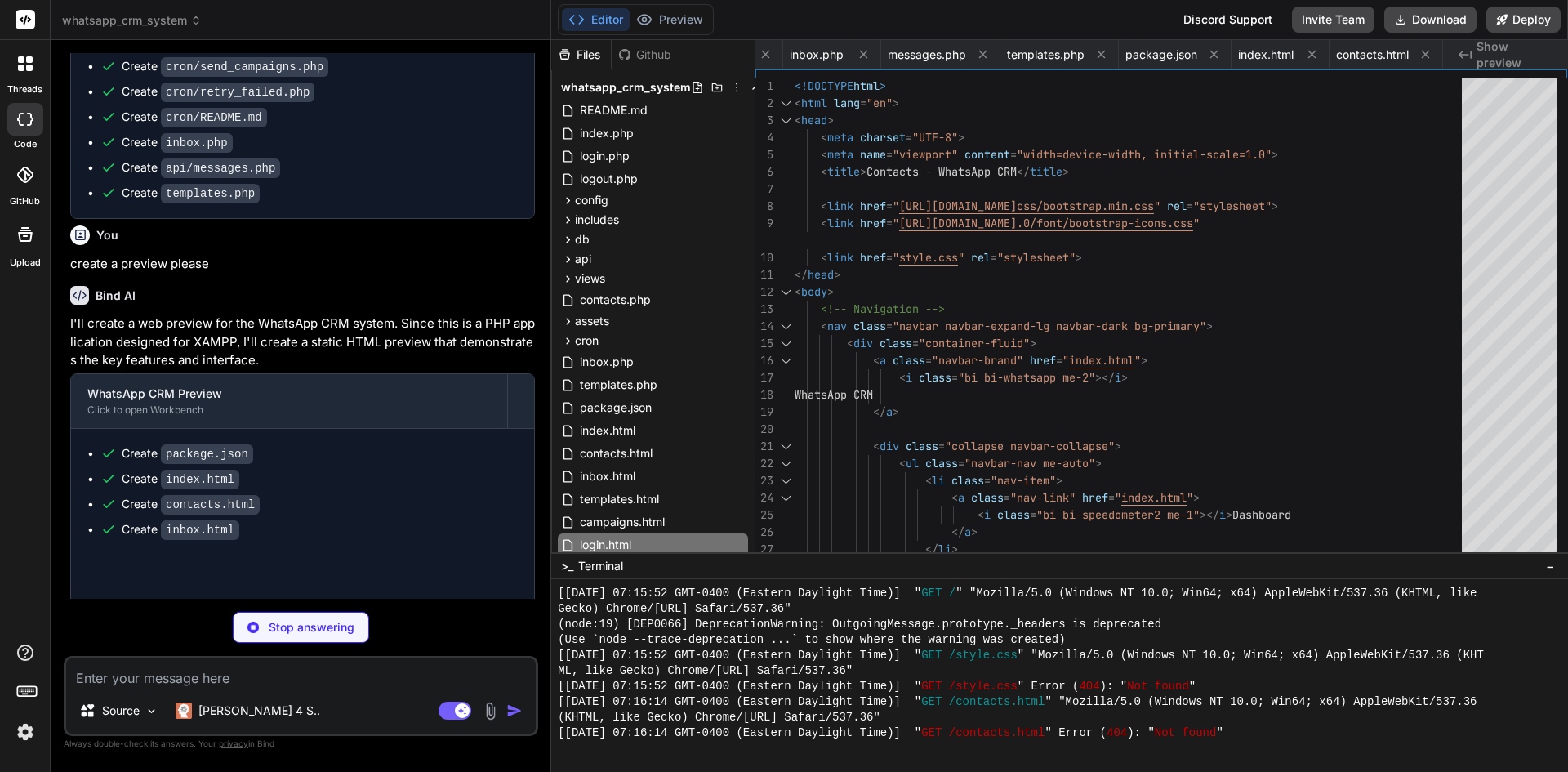
type textarea "x"
